Goal: Use online tool/utility

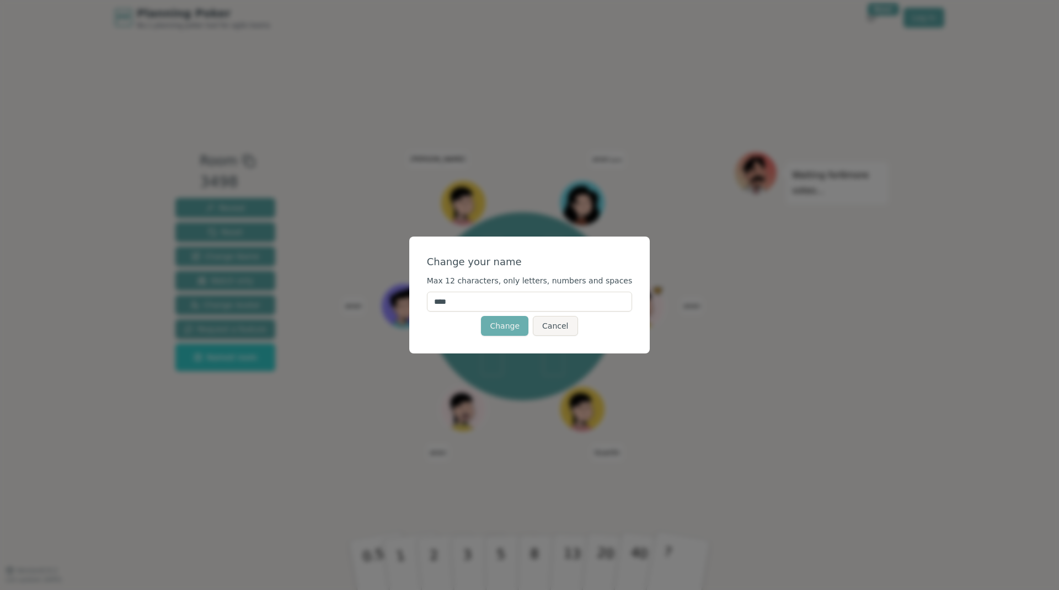
click at [507, 329] on button "Change" at bounding box center [504, 326] width 47 height 20
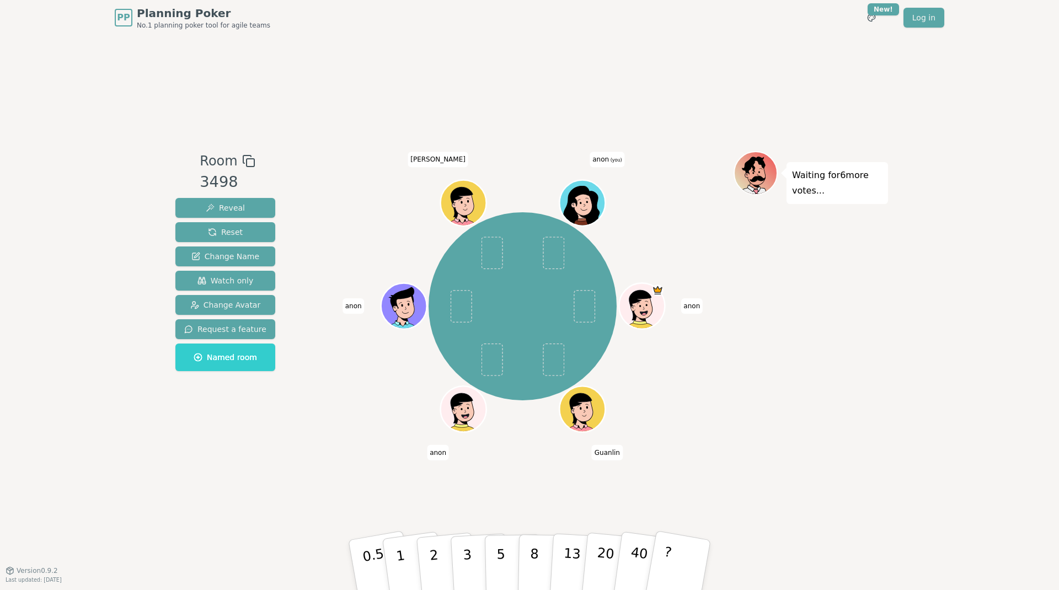
click at [590, 200] on icon at bounding box center [584, 202] width 45 height 5
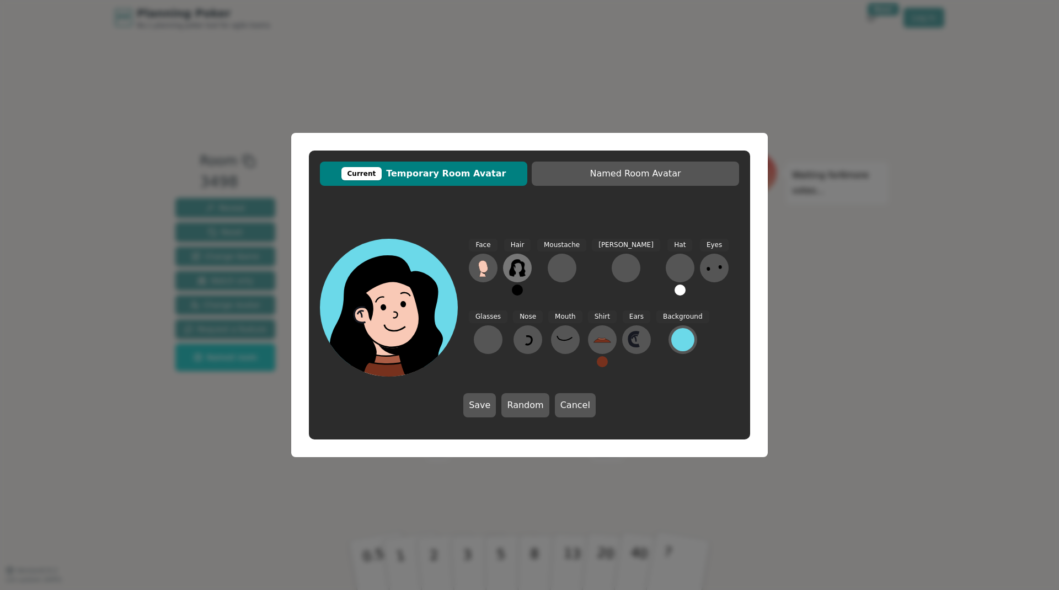
click at [522, 271] on icon at bounding box center [517, 268] width 16 height 18
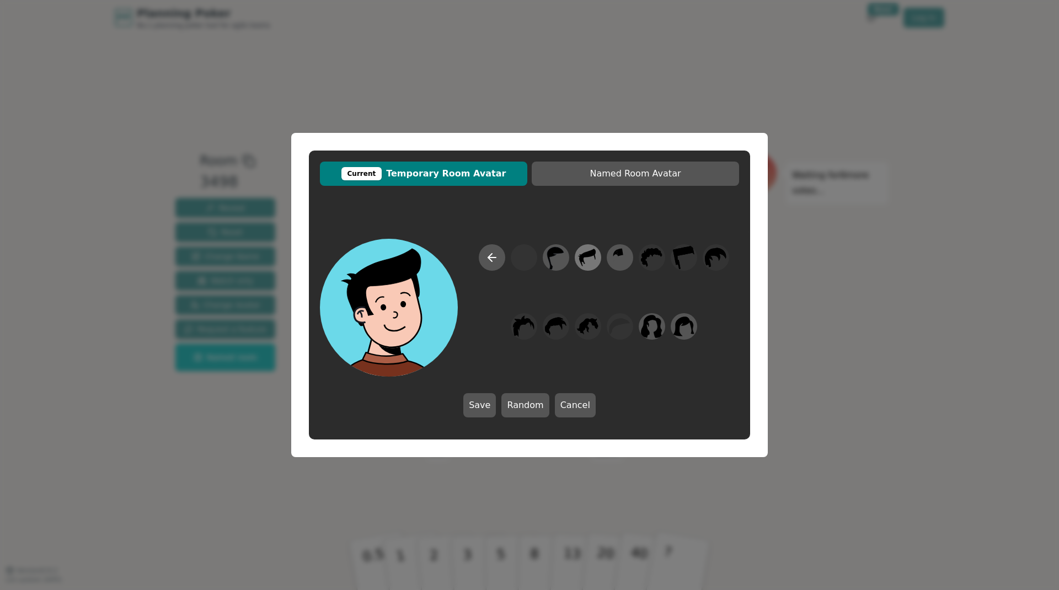
click at [594, 258] on icon at bounding box center [588, 257] width 22 height 25
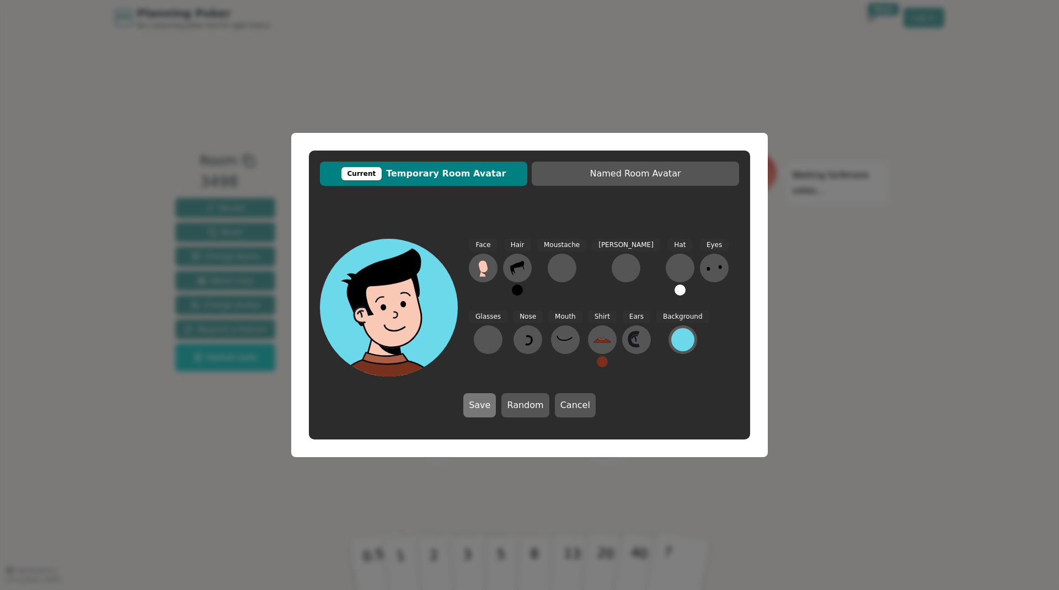
click at [490, 402] on button "Save" at bounding box center [479, 405] width 33 height 24
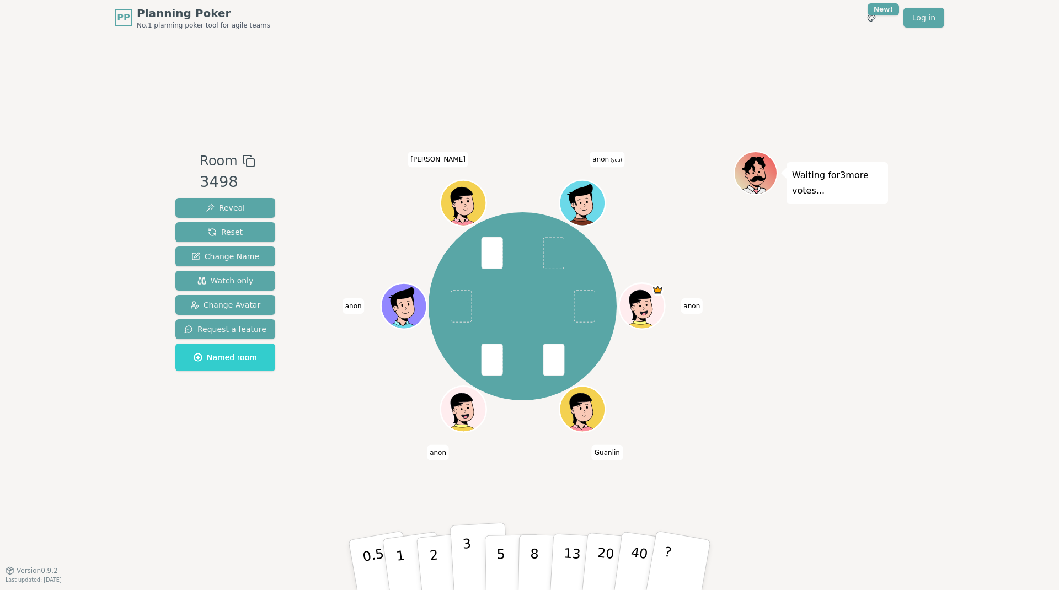
click at [478, 557] on button "3" at bounding box center [480, 565] width 60 height 86
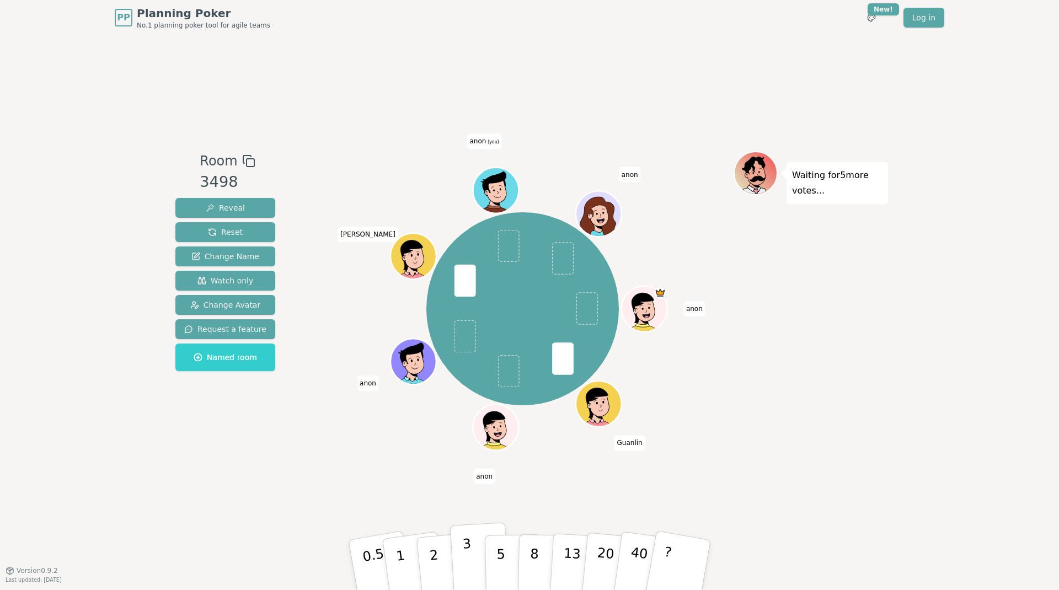
click at [473, 549] on button "3" at bounding box center [480, 565] width 60 height 86
click at [478, 554] on button "3" at bounding box center [480, 565] width 60 height 86
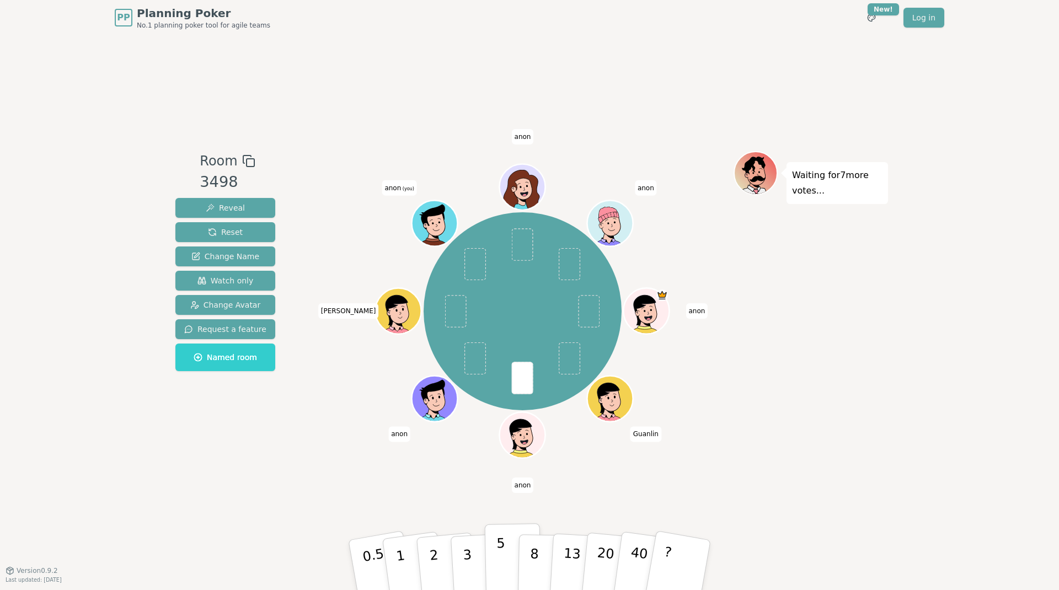
click at [509, 558] on button "5" at bounding box center [513, 565] width 57 height 84
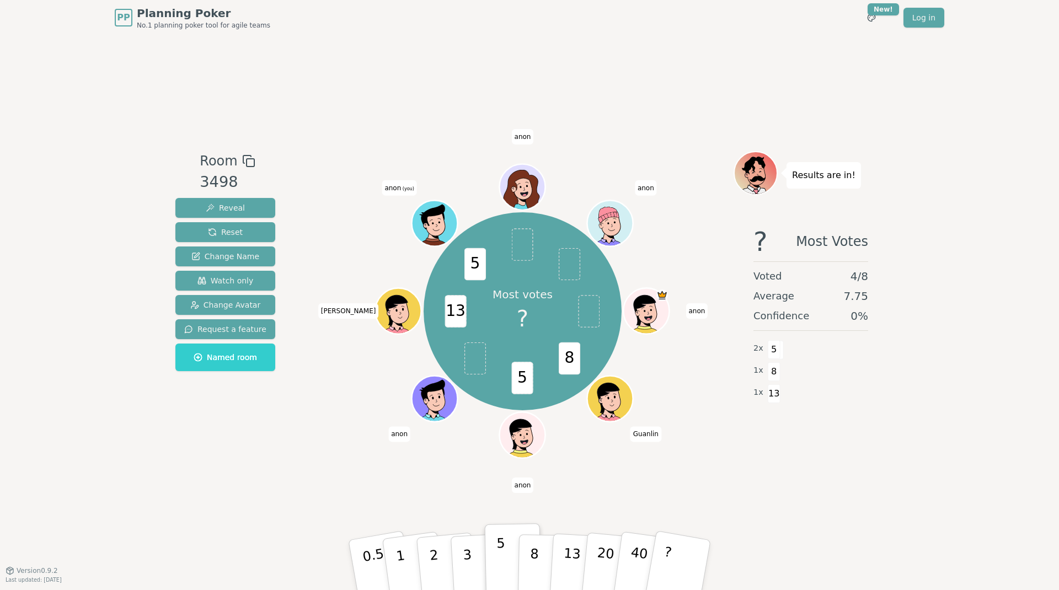
click at [501, 538] on p "5" at bounding box center [500, 566] width 9 height 60
click at [403, 186] on span "(you)" at bounding box center [407, 188] width 13 height 5
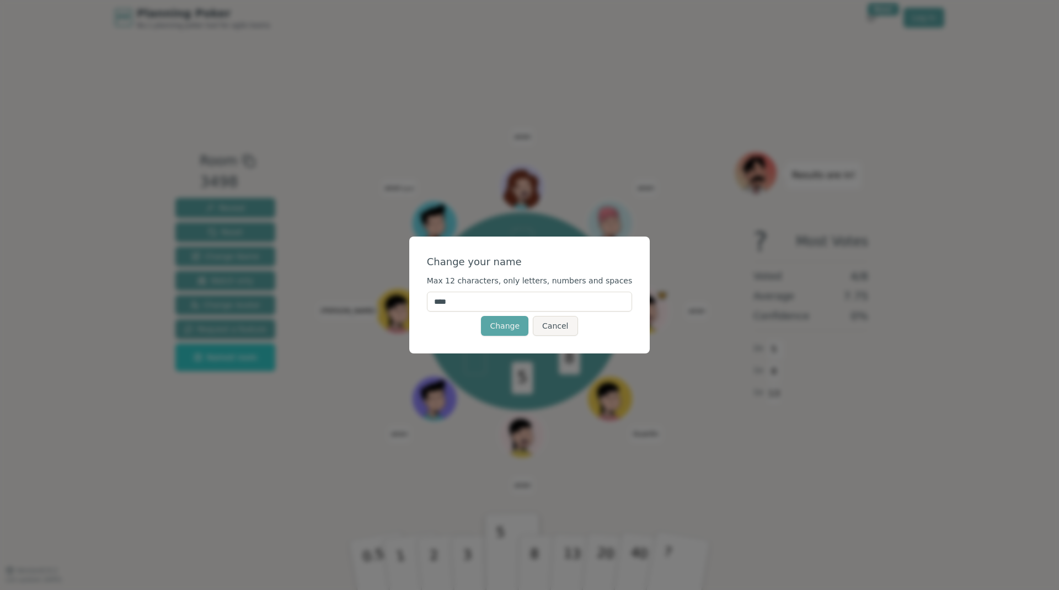
click at [484, 298] on input "****" at bounding box center [530, 302] width 206 height 20
type input "*******"
click at [553, 325] on button "Cancel" at bounding box center [555, 326] width 45 height 20
